Goal: Information Seeking & Learning: Learn about a topic

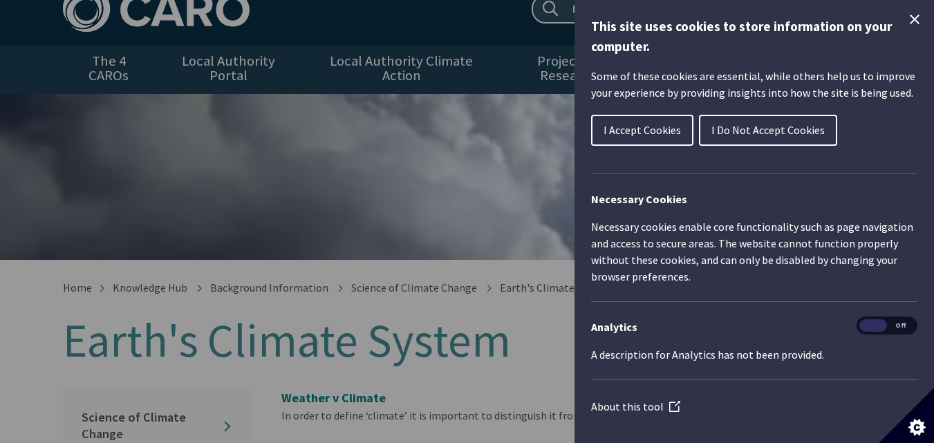
click at [906, 15] on icon "Close Cookie Control" at bounding box center [914, 19] width 17 height 17
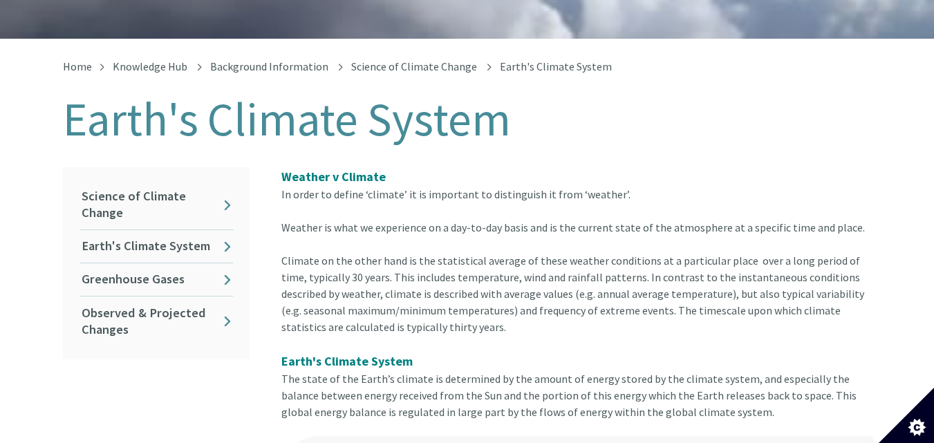
scroll to position [276, 0]
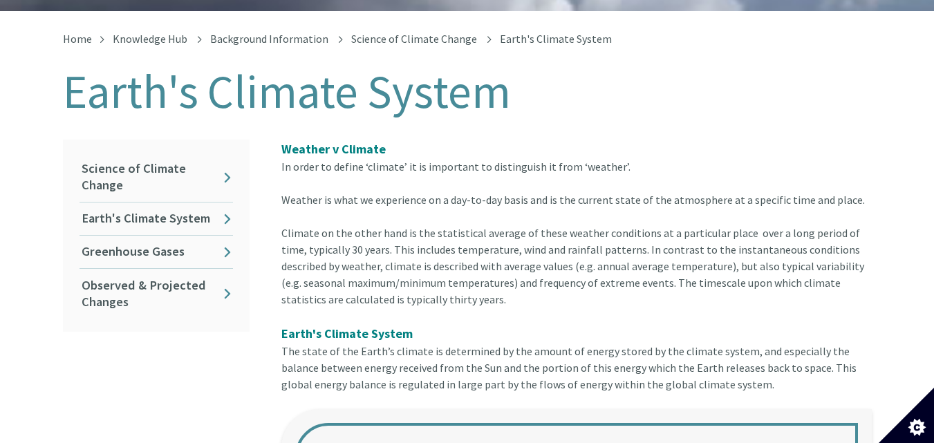
click at [281, 141] on span "Weather v Climate" at bounding box center [333, 149] width 104 height 16
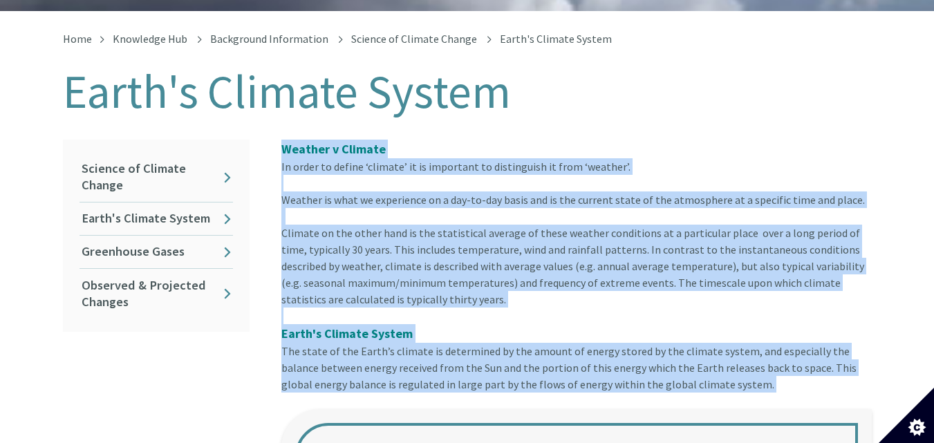
copy article "Loremip d Sitamet Co adipi el seddoe ‘tempori’ ut la etdolorem al enimadminim v…"
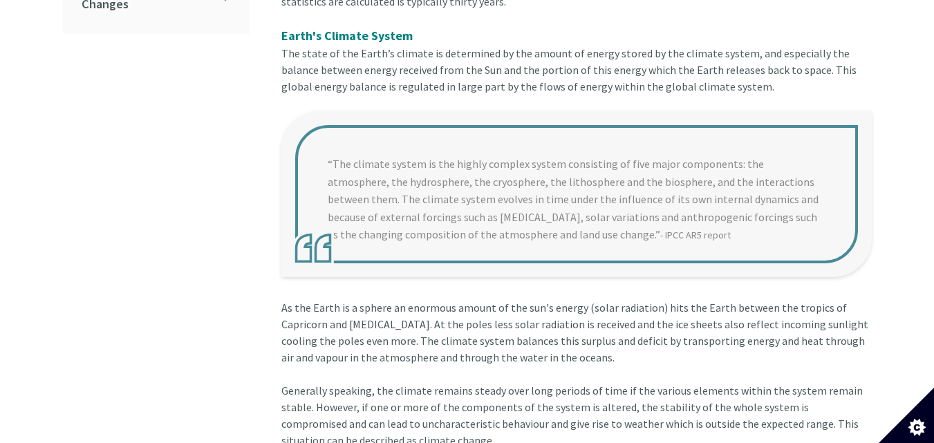
scroll to position [572, 0]
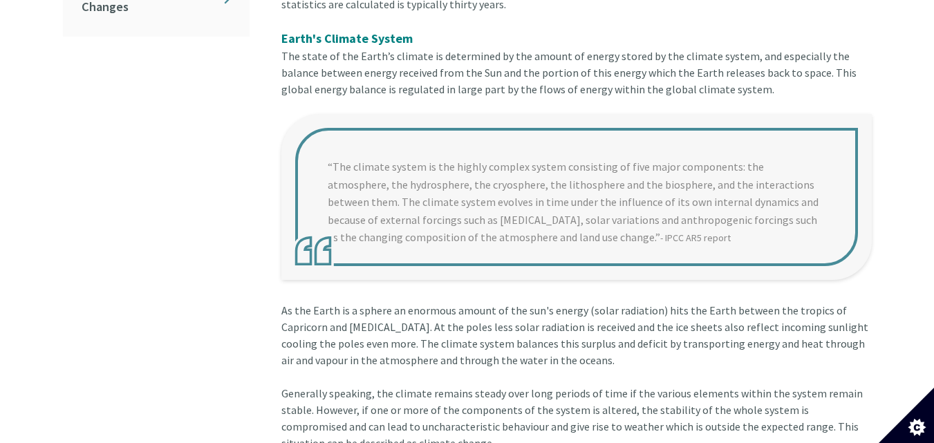
click at [332, 148] on blockquote "“The climate system is the highly complex system consisting of five major compo…" at bounding box center [576, 197] width 590 height 166
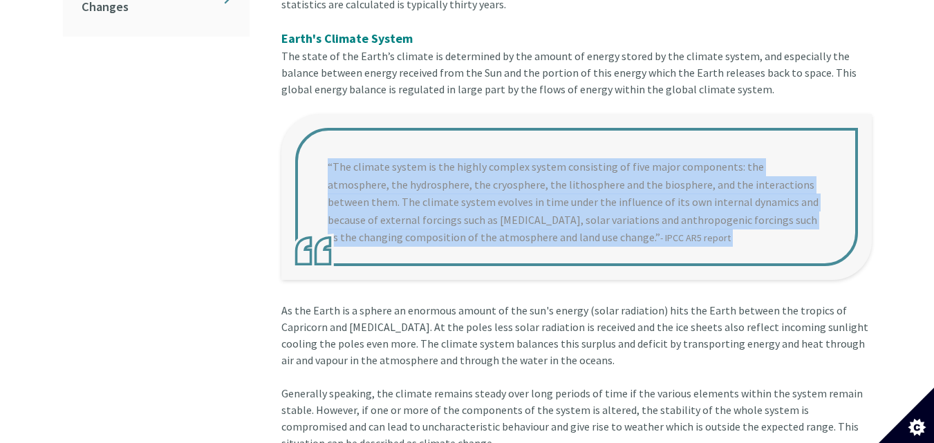
click at [332, 148] on blockquote "“The climate system is the highly complex system consisting of five major compo…" at bounding box center [576, 197] width 590 height 166
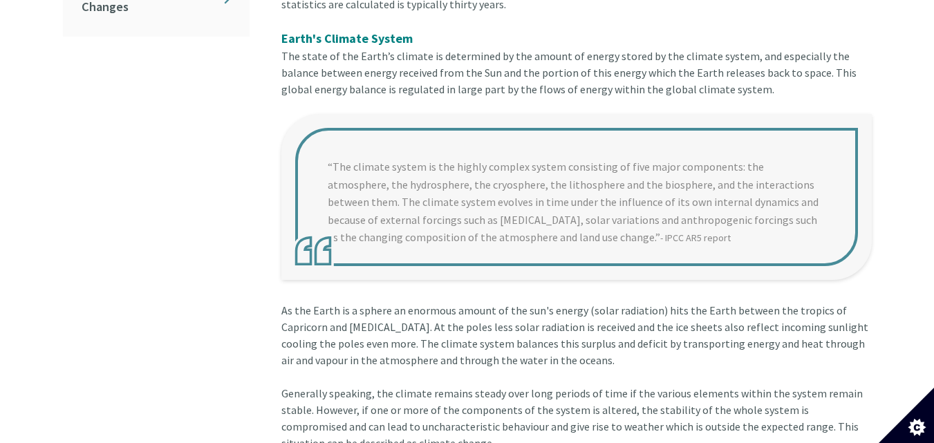
drag, startPoint x: 421, startPoint y: 169, endPoint x: 328, endPoint y: 156, distance: 94.1
click at [328, 156] on blockquote "“The climate system is the highly complex system consisting of five major compo…" at bounding box center [576, 197] width 590 height 166
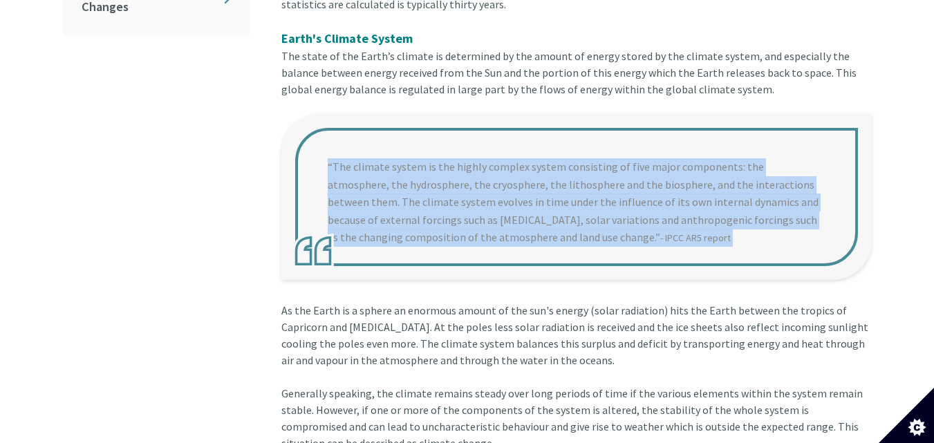
click at [328, 156] on blockquote "“The climate system is the highly complex system consisting of five major compo…" at bounding box center [576, 197] width 590 height 166
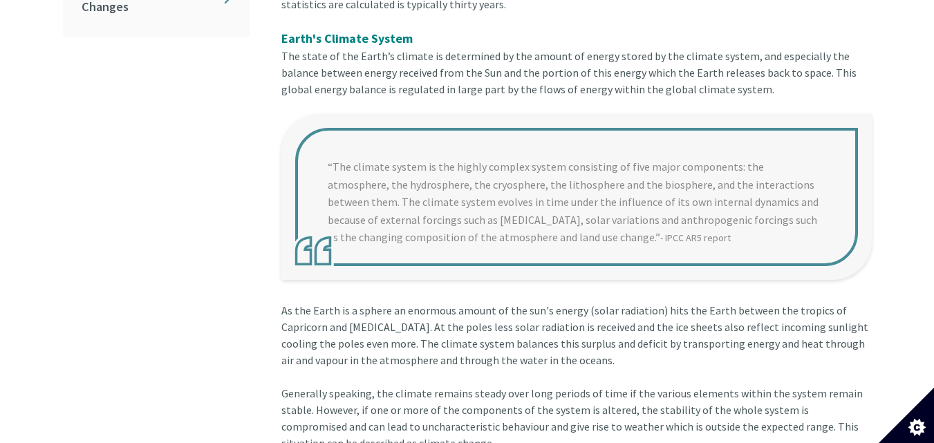
drag, startPoint x: 348, startPoint y: 159, endPoint x: 330, endPoint y: 151, distance: 20.2
click at [330, 151] on blockquote "“The climate system is the highly complex system consisting of five major compo…" at bounding box center [576, 197] width 590 height 166
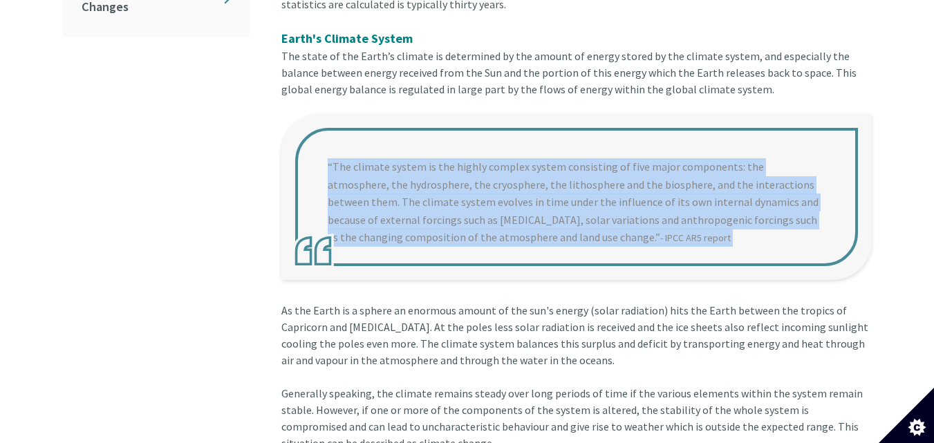
click at [330, 151] on blockquote "“The climate system is the highly complex system consisting of five major compo…" at bounding box center [576, 197] width 590 height 166
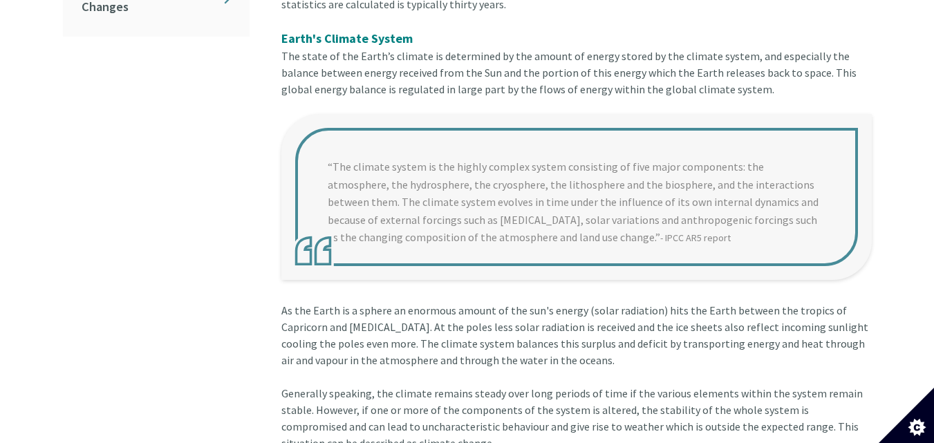
drag, startPoint x: 639, startPoint y: 227, endPoint x: 474, endPoint y: 140, distance: 186.1
click at [474, 140] on blockquote "“The climate system is the highly complex system consisting of five major compo…" at bounding box center [576, 197] width 590 height 166
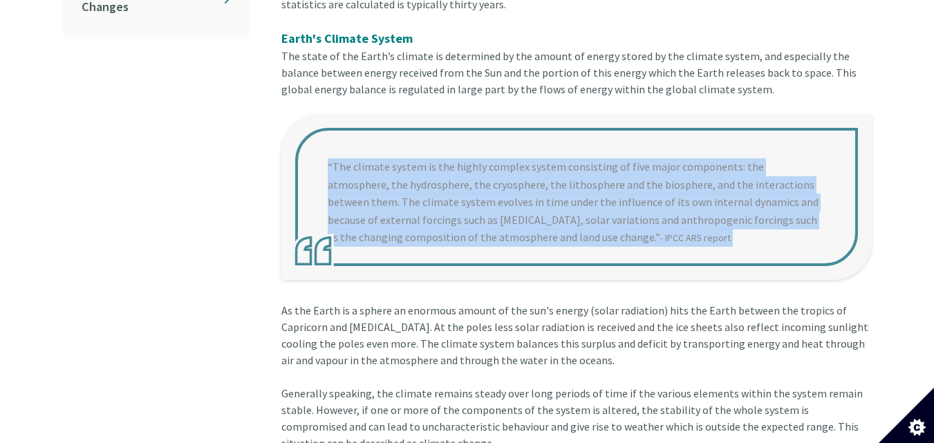
click at [474, 140] on blockquote "“The climate system is the highly complex system consisting of five major compo…" at bounding box center [576, 197] width 590 height 166
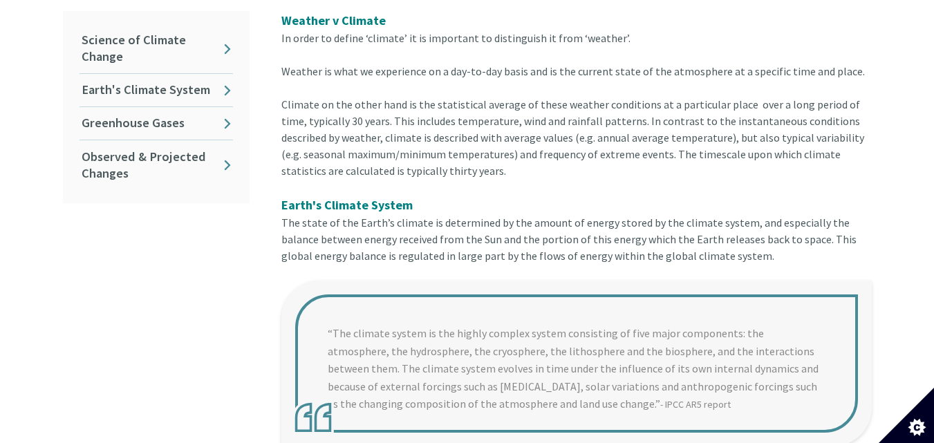
scroll to position [378, 0]
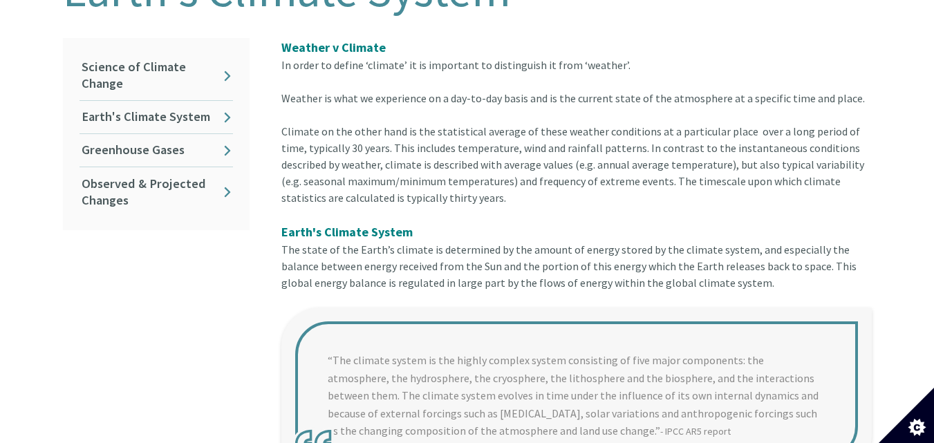
click at [329, 339] on blockquote "“The climate system is the highly complex system consisting of five major compo…" at bounding box center [576, 391] width 590 height 166
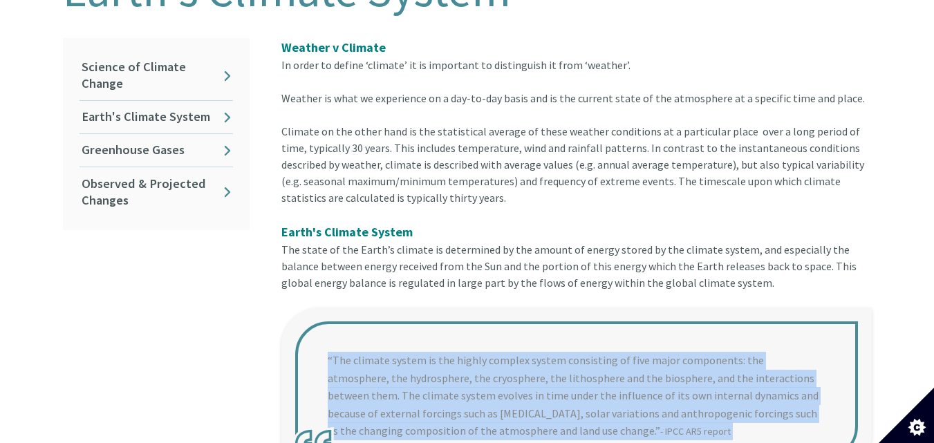
click at [329, 339] on blockquote "“The climate system is the highly complex system consisting of five major compo…" at bounding box center [576, 391] width 590 height 166
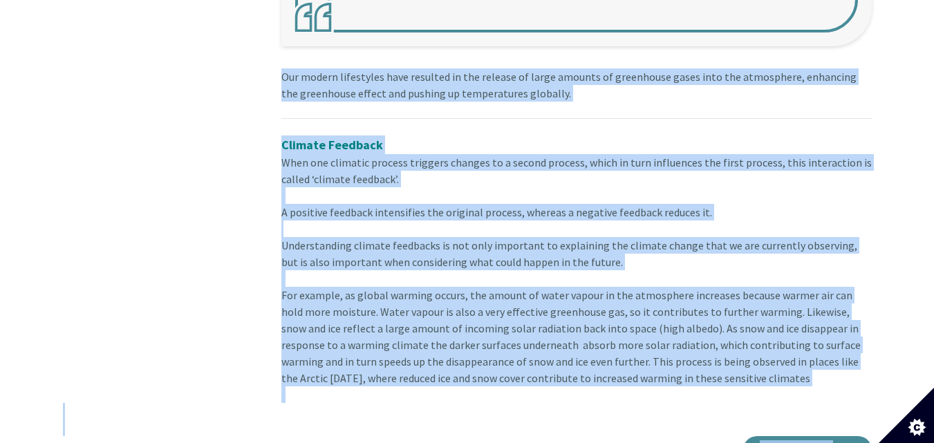
scroll to position [2393, 0]
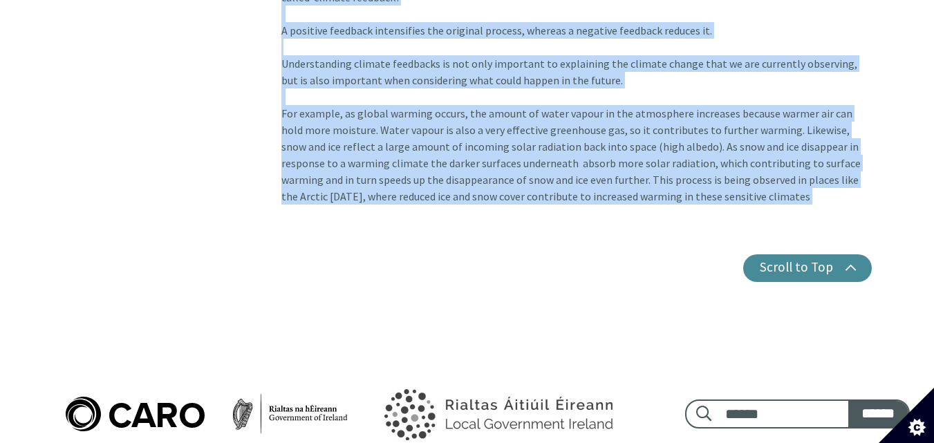
copy article "“Lor ipsumdo sitame co adi elitse doeiusm tempor incididunt ut labo etdol magna…"
